Goal: Navigation & Orientation: Find specific page/section

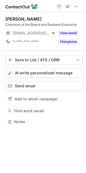
scroll to position [118, 86]
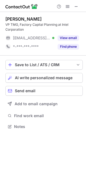
scroll to position [123, 86]
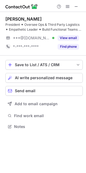
scroll to position [123, 86]
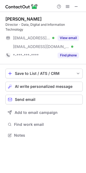
scroll to position [132, 86]
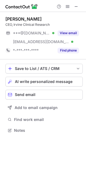
scroll to position [127, 86]
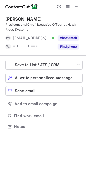
scroll to position [123, 86]
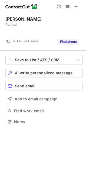
scroll to position [110, 86]
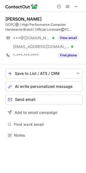
scroll to position [132, 86]
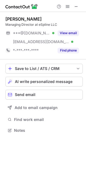
scroll to position [127, 86]
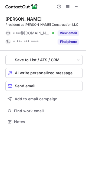
scroll to position [118, 86]
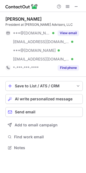
scroll to position [144, 86]
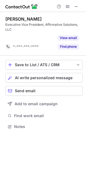
scroll to position [114, 86]
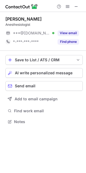
scroll to position [118, 86]
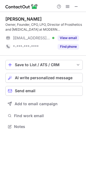
scroll to position [123, 86]
click at [79, 5] on span at bounding box center [76, 6] width 4 height 4
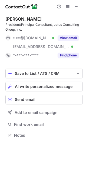
scroll to position [132, 86]
